Goal: Find specific page/section: Find specific page/section

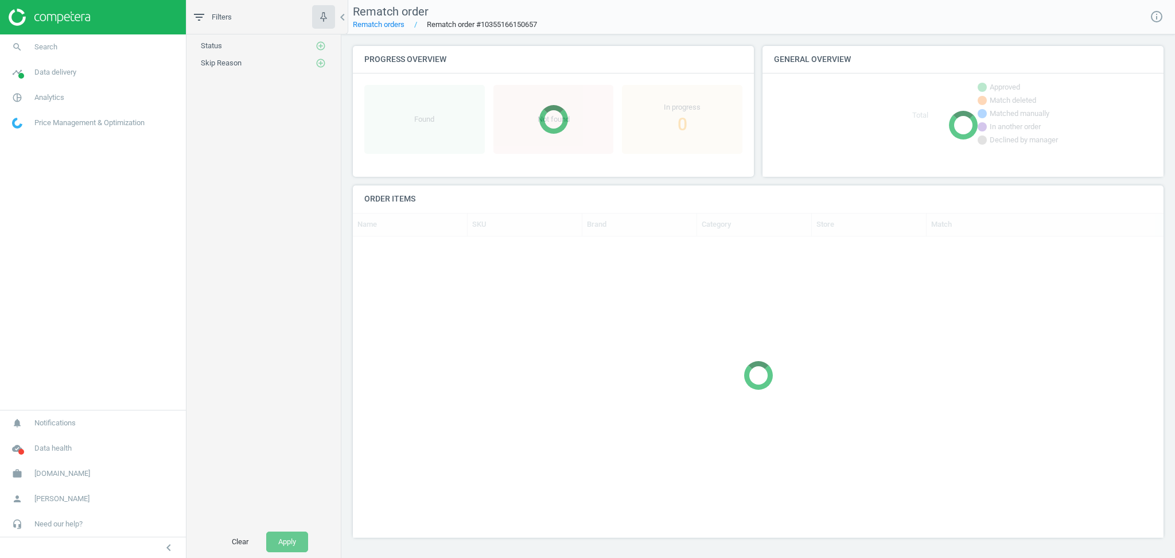
scroll to position [13, 12]
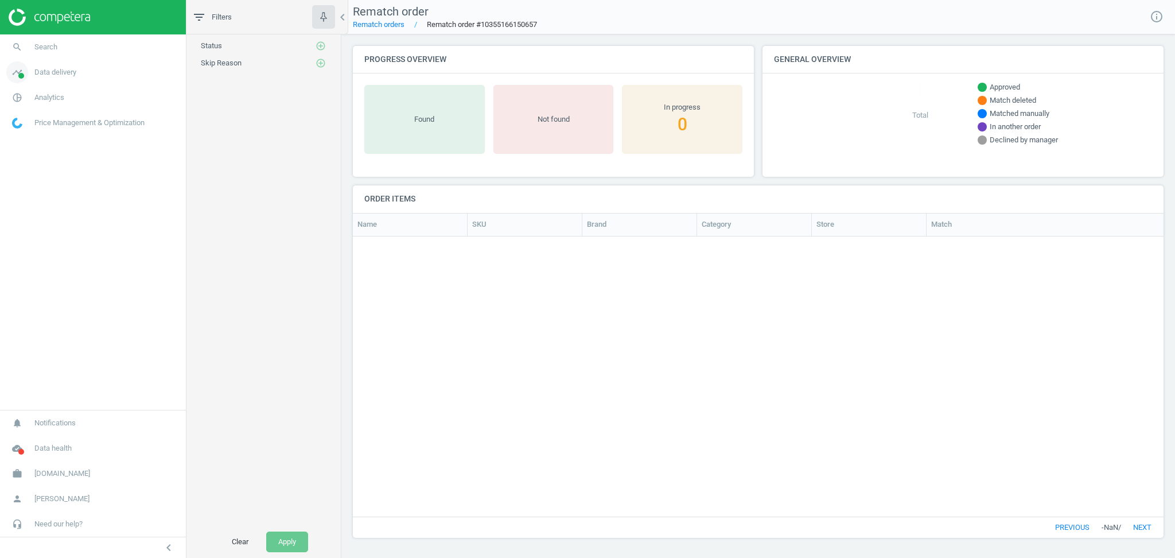
click at [53, 75] on span "Data delivery" at bounding box center [55, 72] width 42 height 10
click at [34, 163] on link "Stores" at bounding box center [93, 166] width 186 height 17
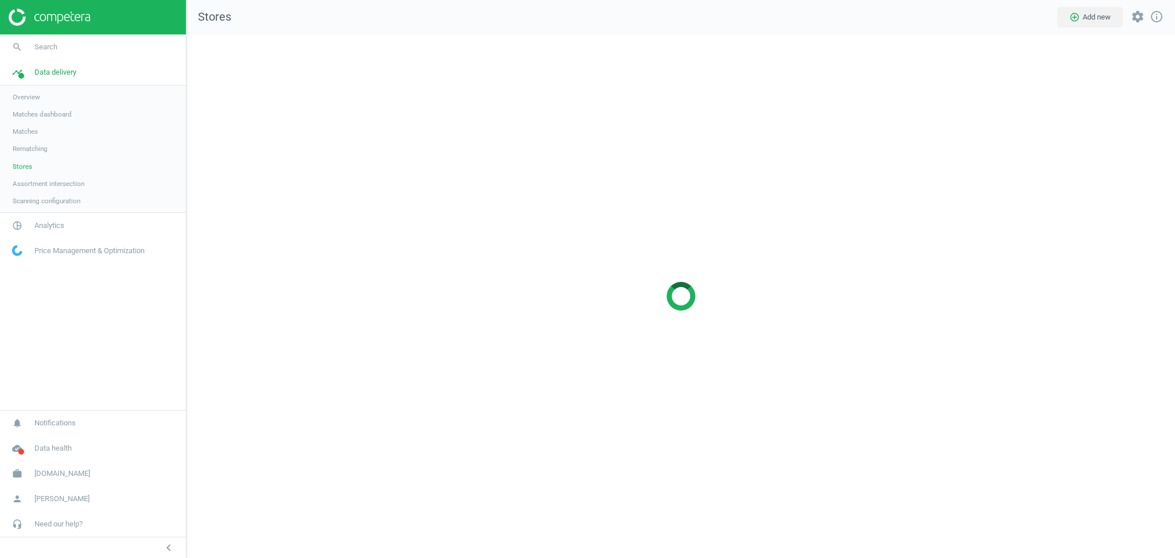
scroll to position [547, 1012]
